Goal: Task Accomplishment & Management: Use online tool/utility

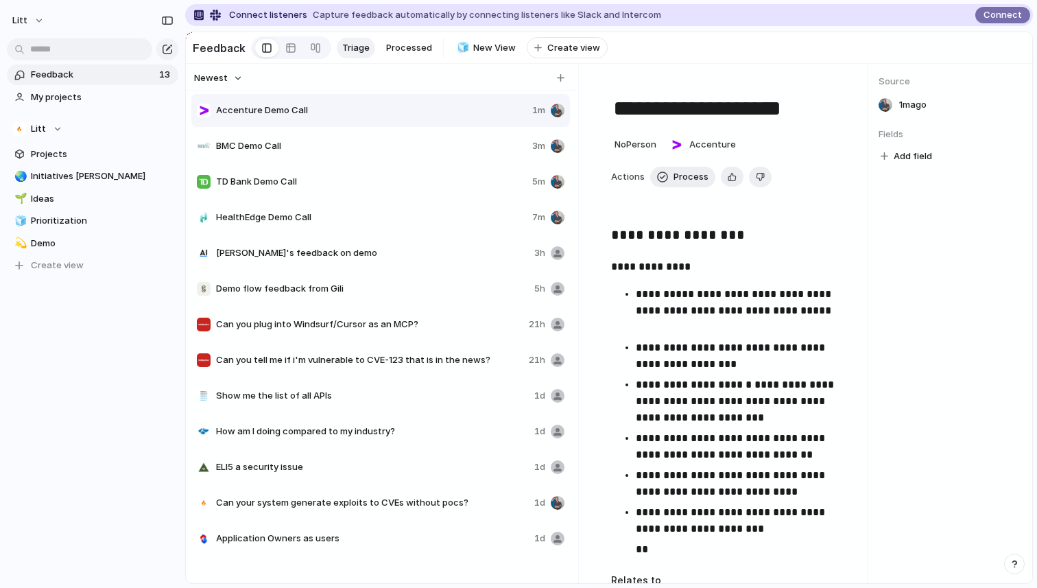
scroll to position [119, 0]
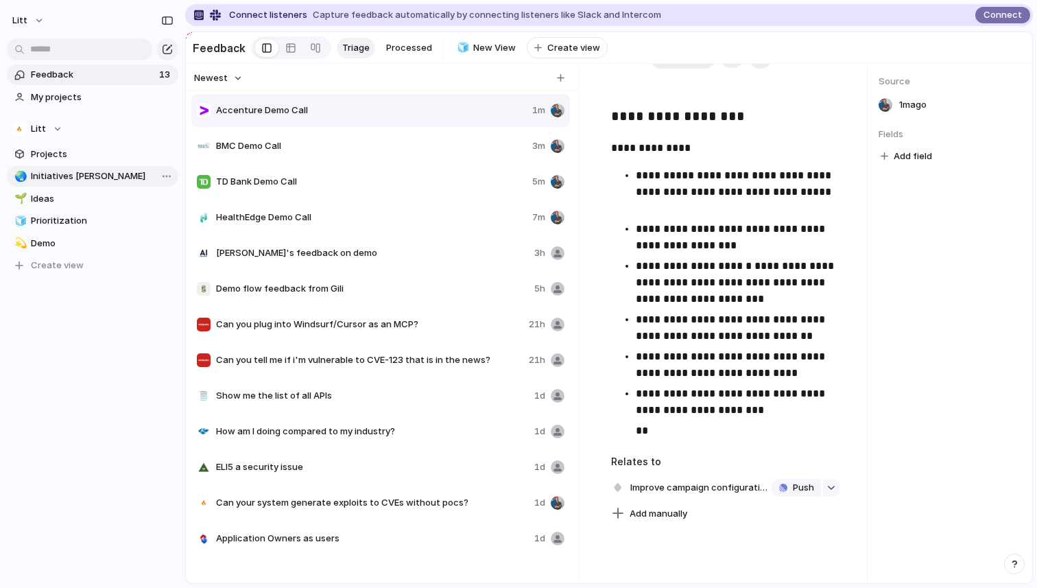
click at [100, 176] on span "Initiatives [PERSON_NAME]" at bounding box center [102, 176] width 143 height 14
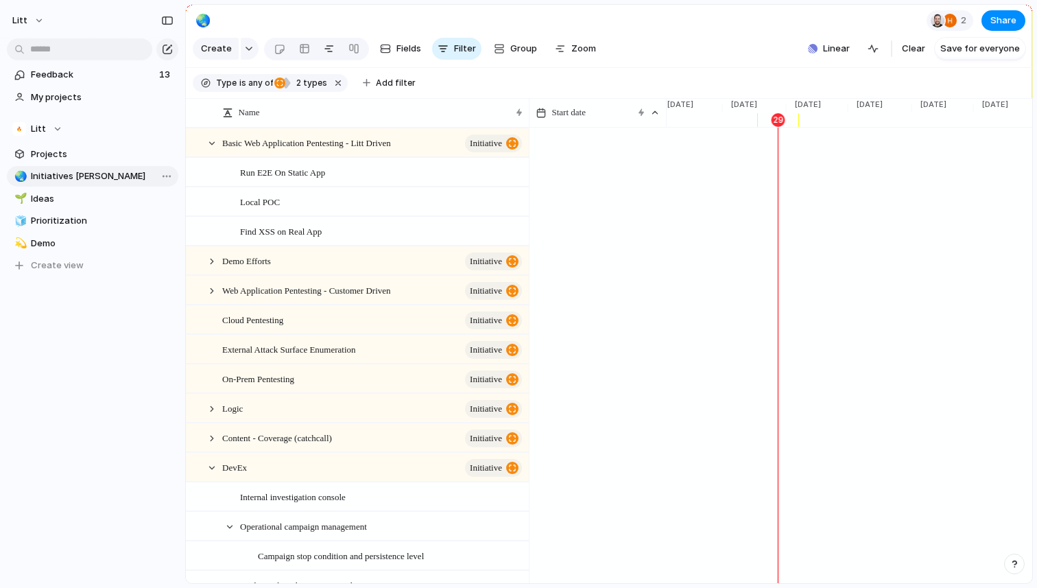
scroll to position [0, 2061]
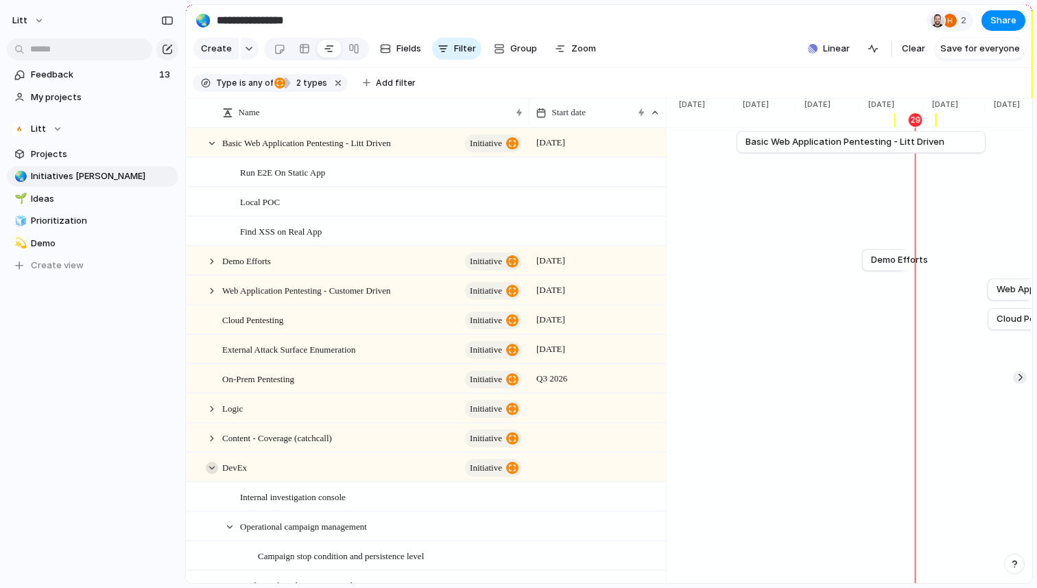
click at [213, 466] on div at bounding box center [212, 468] width 12 height 12
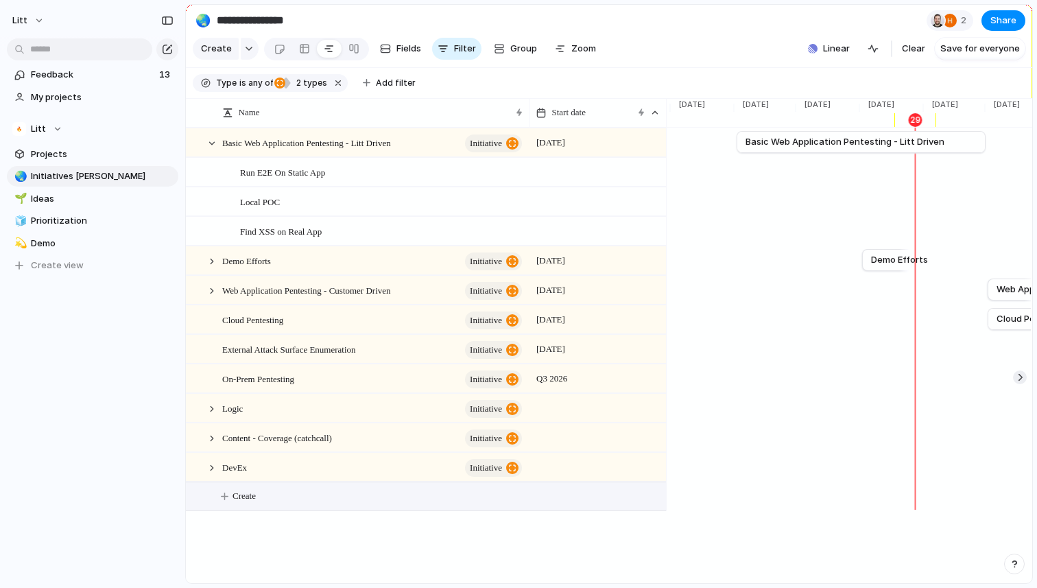
click at [268, 503] on button "Create" at bounding box center [444, 496] width 488 height 28
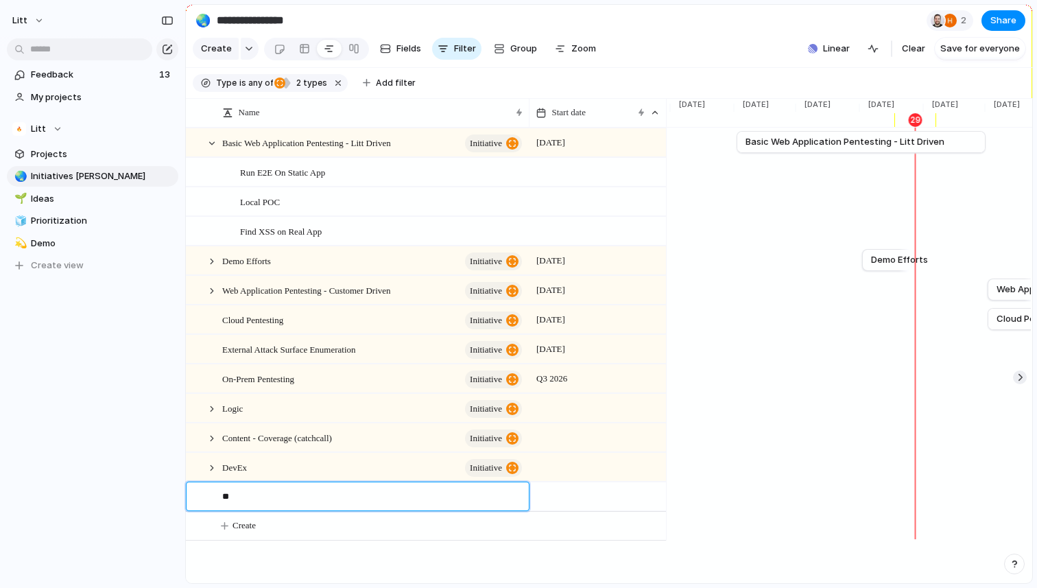
type textarea "*"
type textarea "**********"
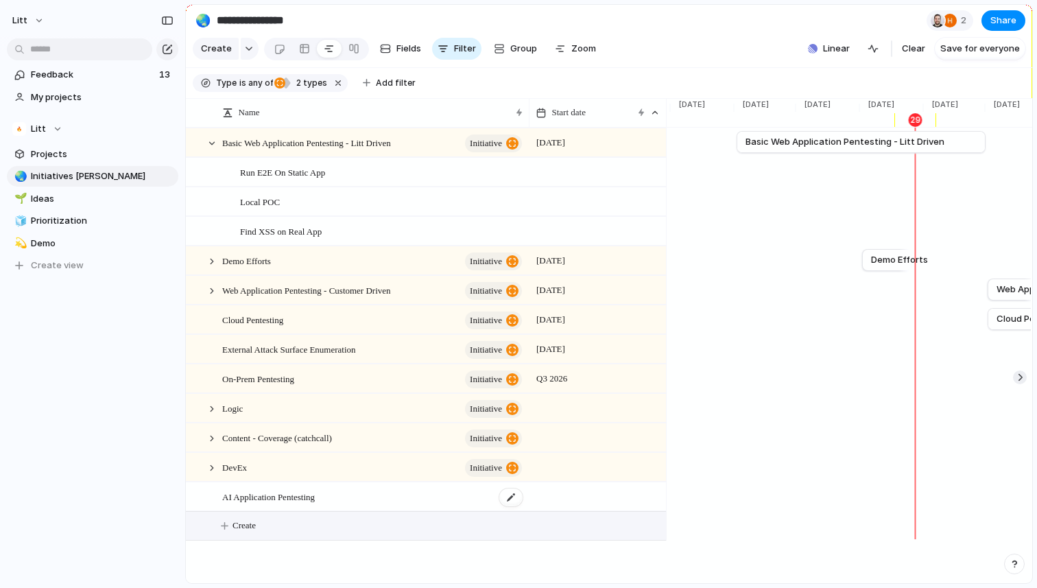
click at [411, 509] on div "AI Application Pentesting" at bounding box center [373, 497] width 302 height 28
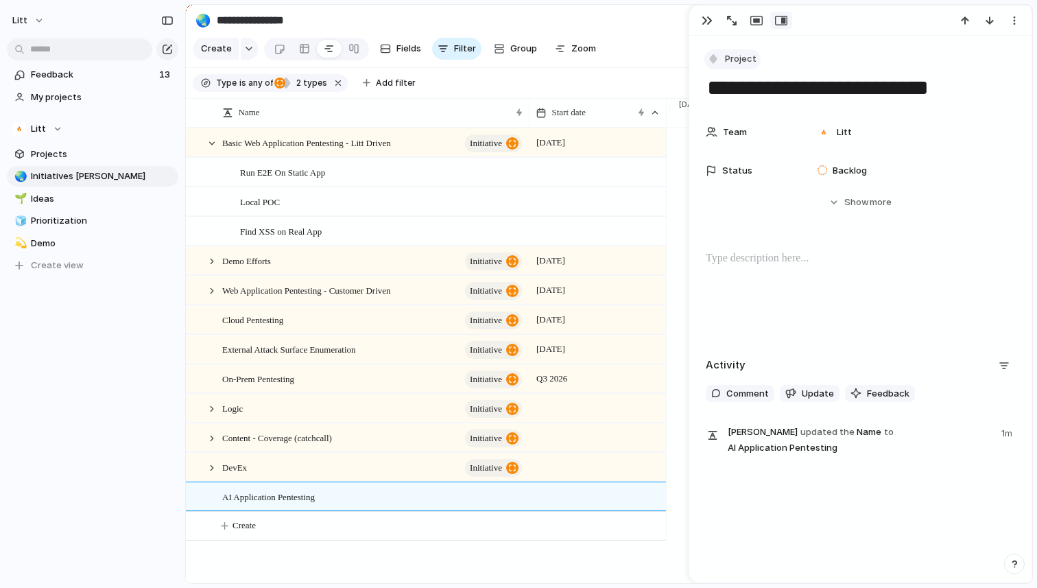
click at [724, 52] on button "Project" at bounding box center [732, 59] width 56 height 20
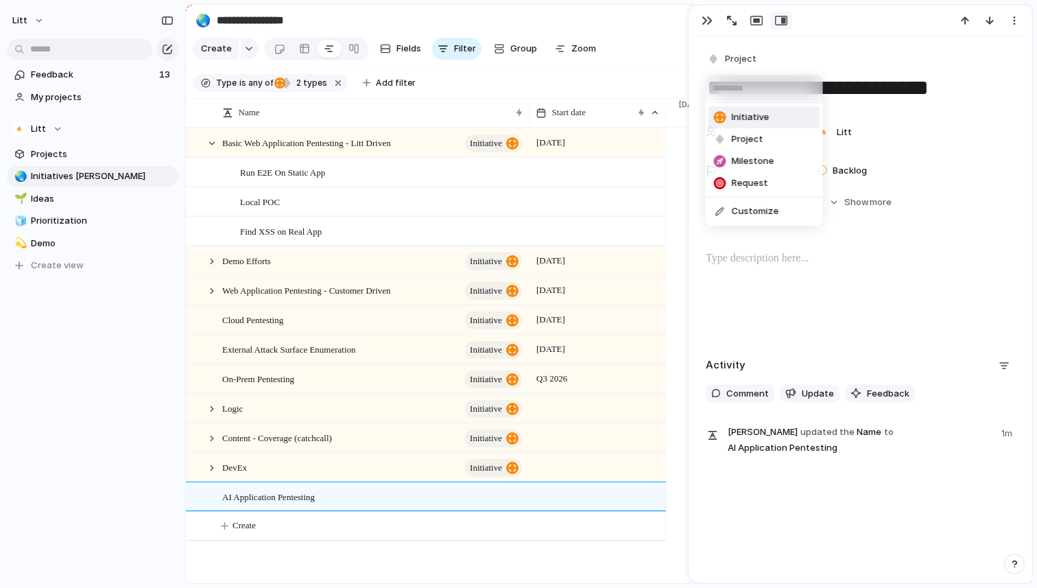
click at [755, 117] on span "Initiative" at bounding box center [751, 117] width 38 height 14
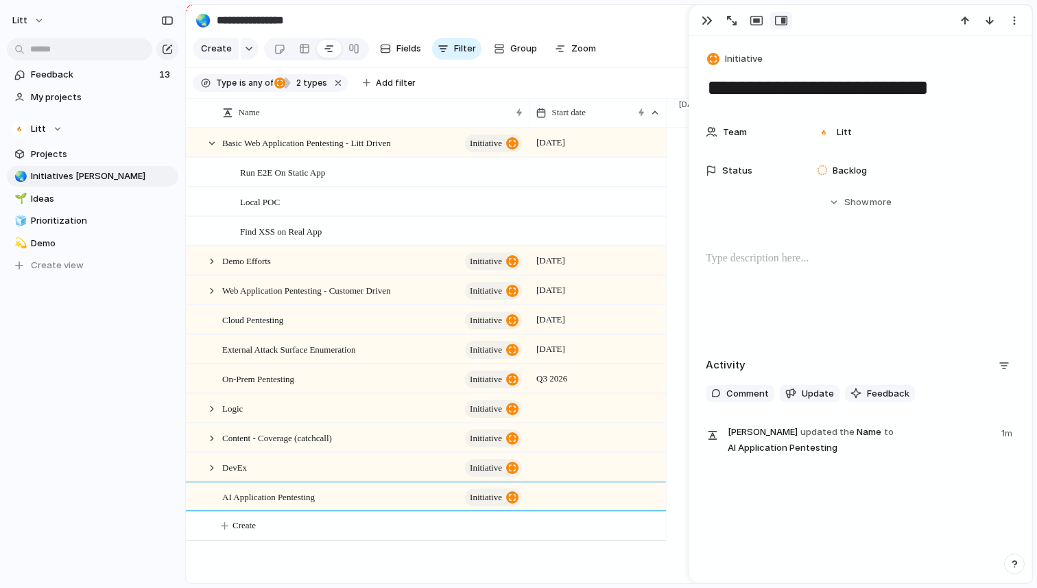
click at [71, 158] on span "Projects" at bounding box center [102, 154] width 143 height 14
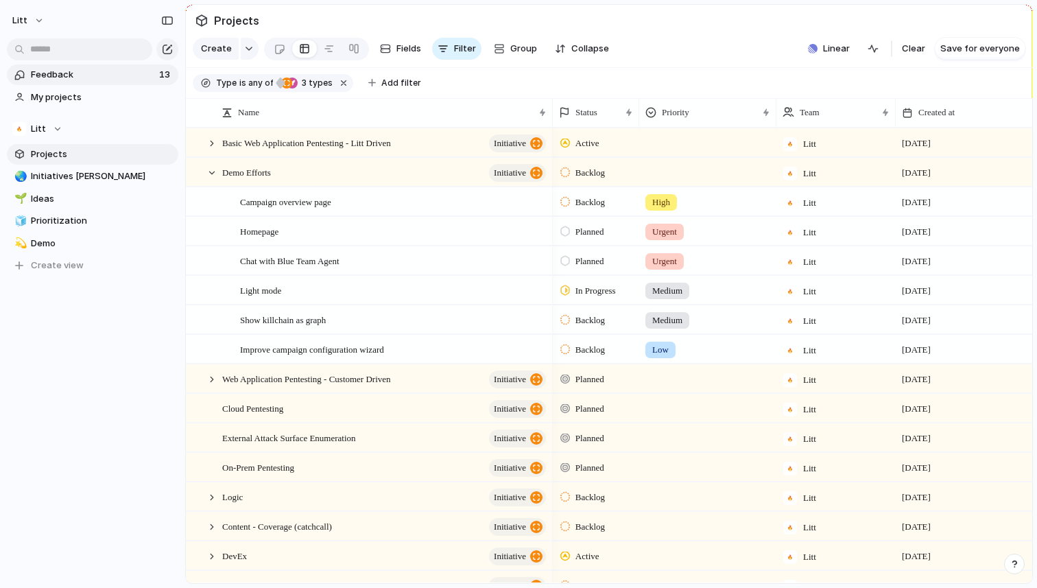
click at [92, 80] on span "Feedback" at bounding box center [93, 75] width 124 height 14
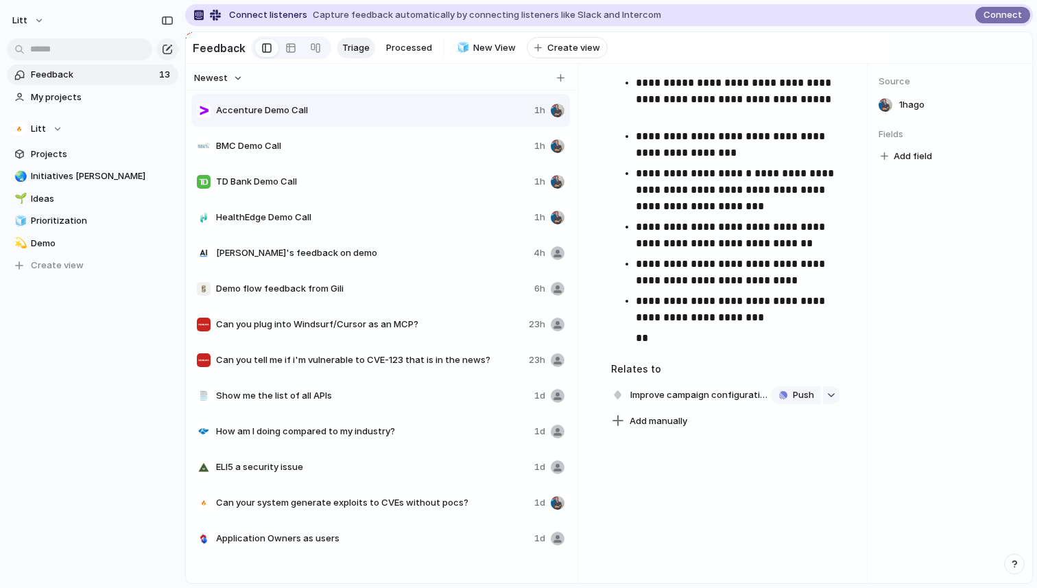
scroll to position [232, 0]
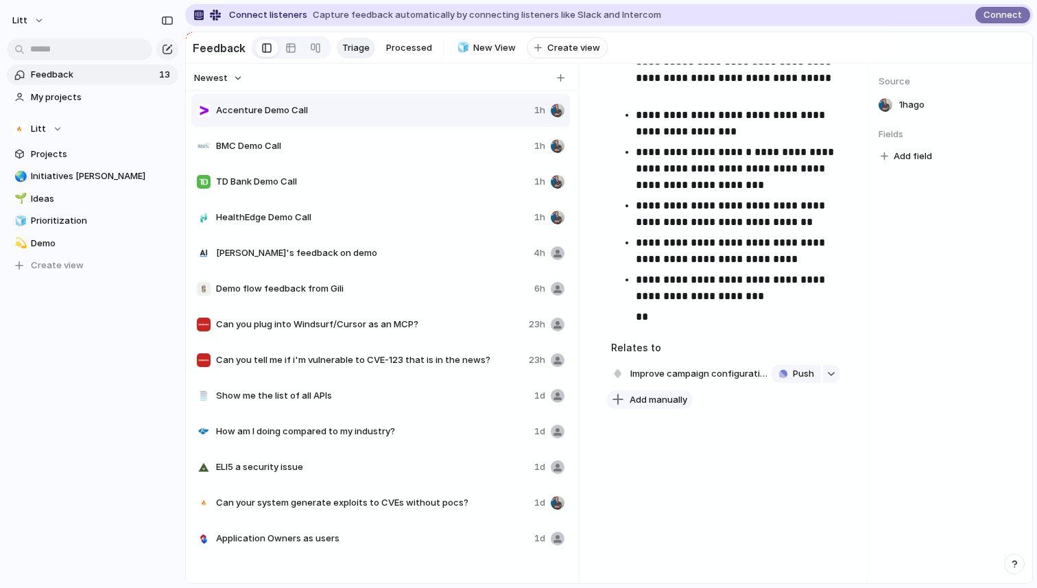
click at [666, 399] on span "Add manually" at bounding box center [659, 400] width 58 height 14
type input "*****"
click at [660, 455] on span "AI Application Pentesting" at bounding box center [687, 458] width 110 height 14
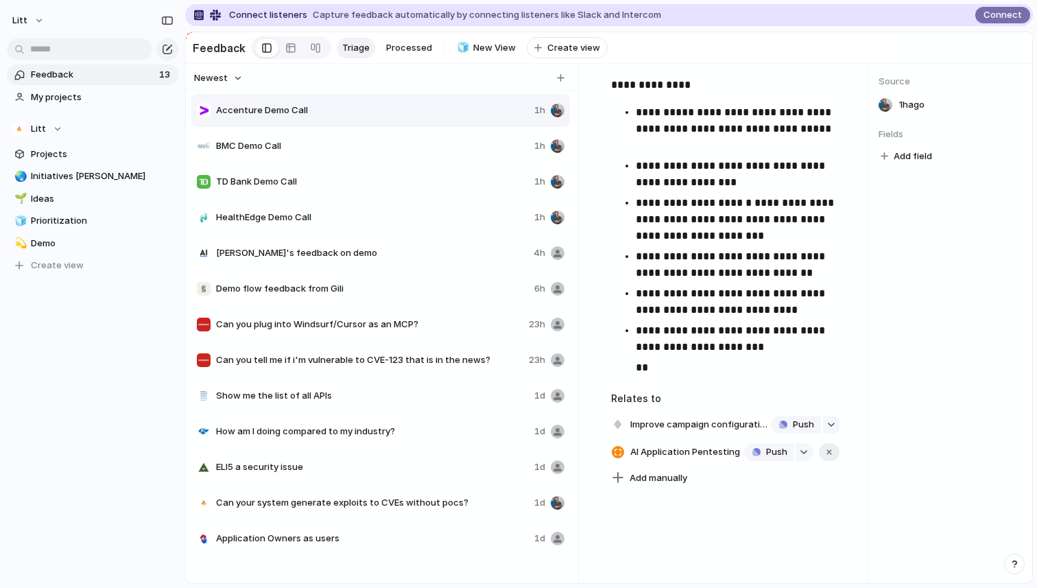
scroll to position [182, 0]
